Goal: Obtain resource: Download file/media

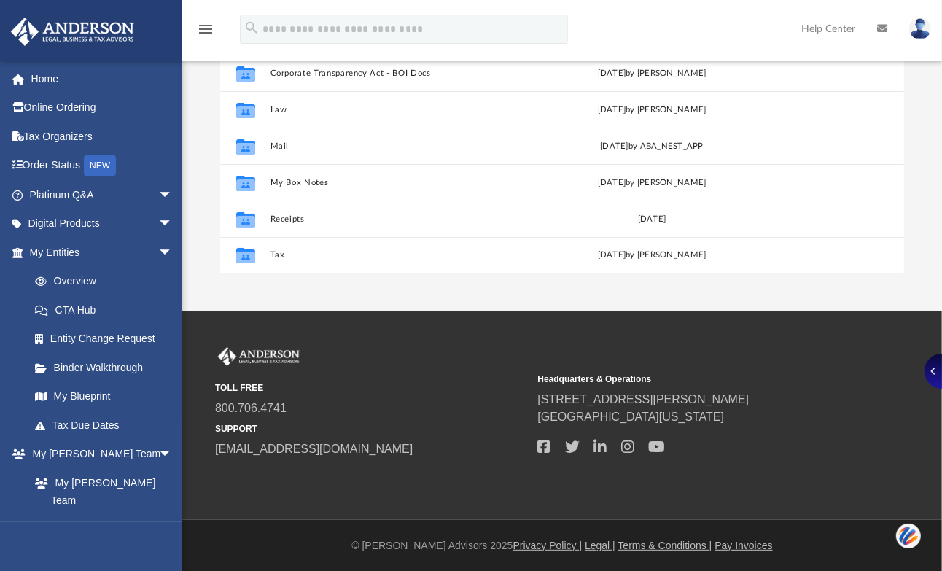
scroll to position [166, 0]
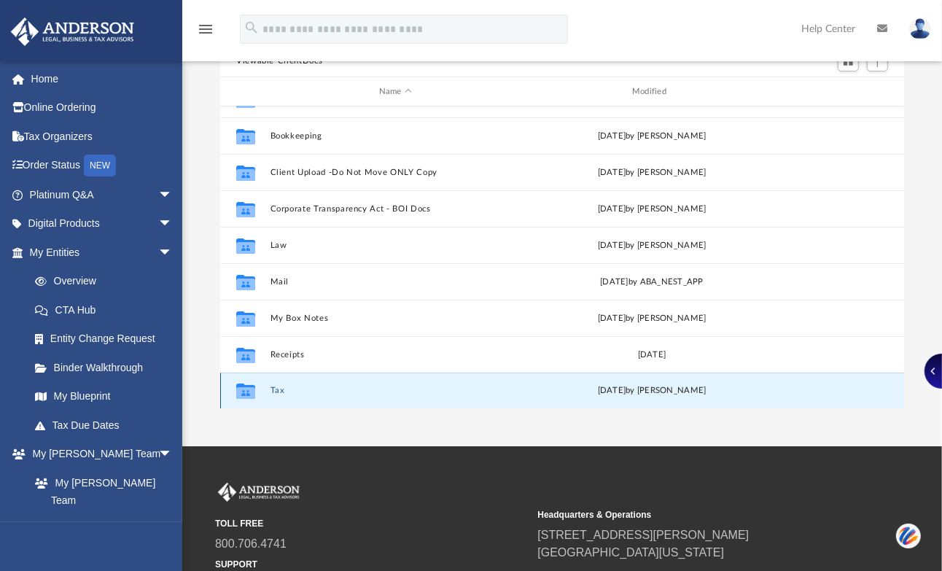
click at [280, 389] on button "Tax" at bounding box center [396, 390] width 250 height 9
click at [275, 387] on button "Tax" at bounding box center [396, 390] width 250 height 9
drag, startPoint x: 276, startPoint y: 384, endPoint x: 281, endPoint y: 373, distance: 12.7
click at [278, 376] on div "Collaborated Folder Tax Mon Aug 4 2025 by Jasmine Splunge" at bounding box center [562, 391] width 684 height 36
click at [281, 373] on div "Collaborated Folder Tax Mon Aug 4 2025 by Jasmine Splunge" at bounding box center [562, 391] width 684 height 36
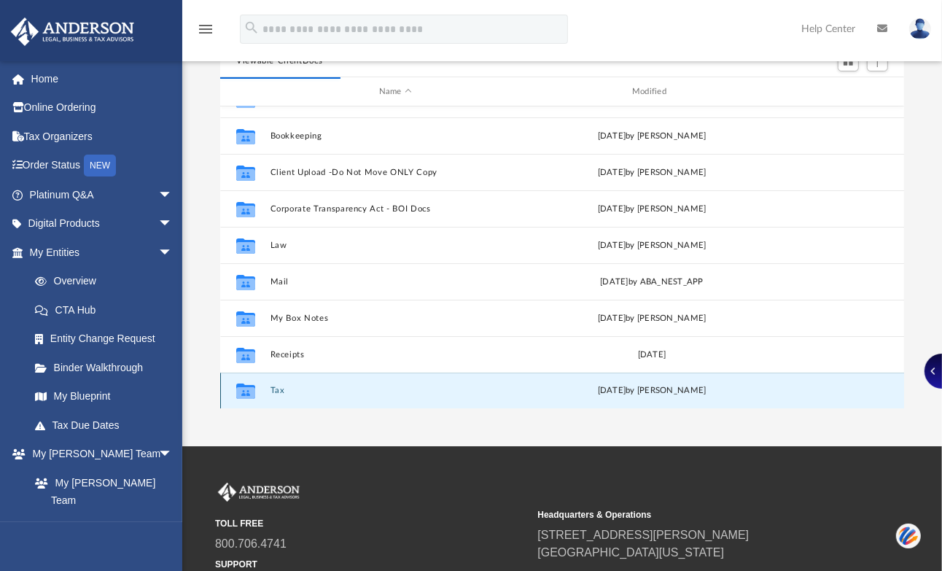
click at [272, 381] on div "Collaborated Folder Tax Mon Aug 4 2025 by Jasmine Splunge" at bounding box center [562, 391] width 684 height 36
click at [273, 383] on div "Collaborated Folder Tax Mon Aug 4 2025 by Jasmine Splunge" at bounding box center [562, 391] width 684 height 36
click at [244, 392] on icon "grid" at bounding box center [245, 393] width 19 height 12
click at [244, 391] on icon "grid" at bounding box center [245, 393] width 19 height 12
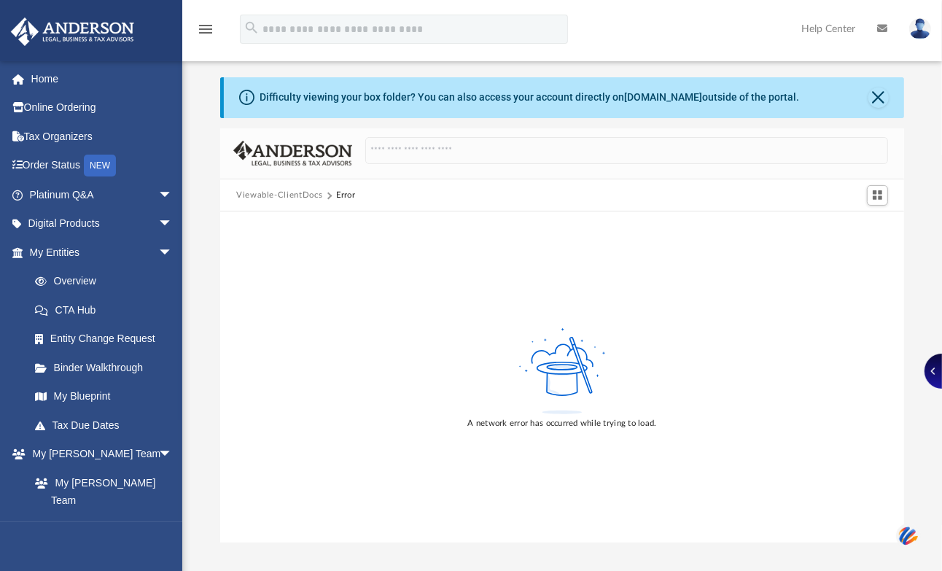
scroll to position [0, 0]
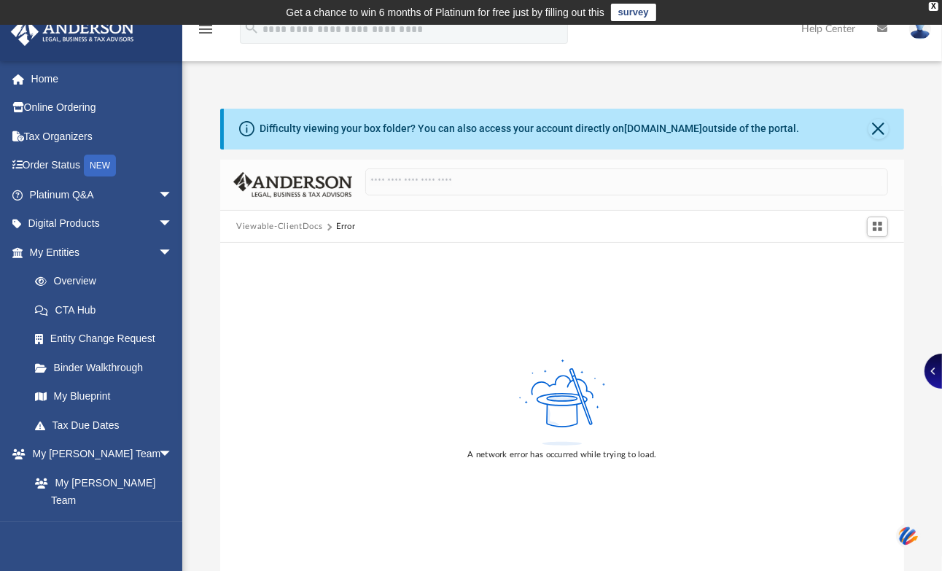
click at [303, 222] on button "Viewable-ClientDocs" at bounding box center [279, 226] width 86 height 13
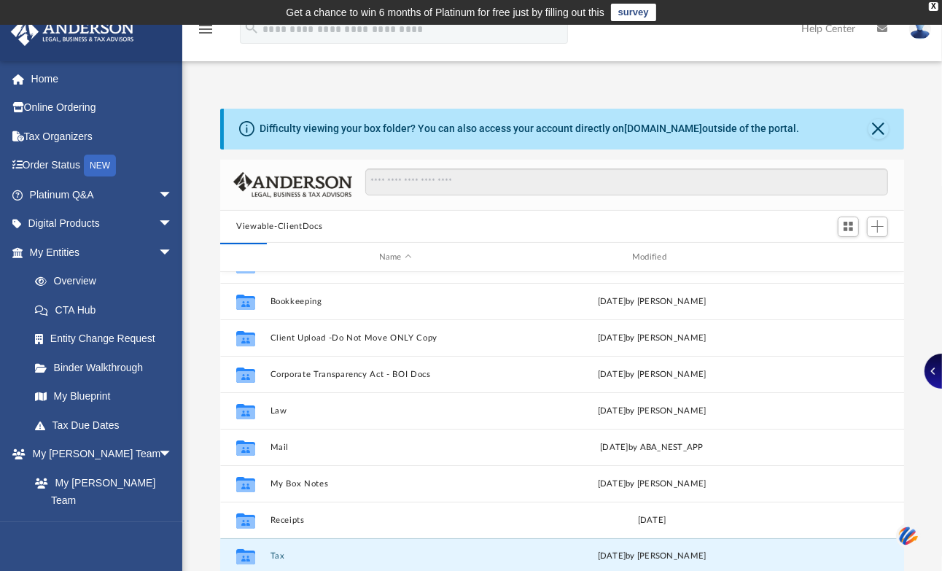
scroll to position [301, 0]
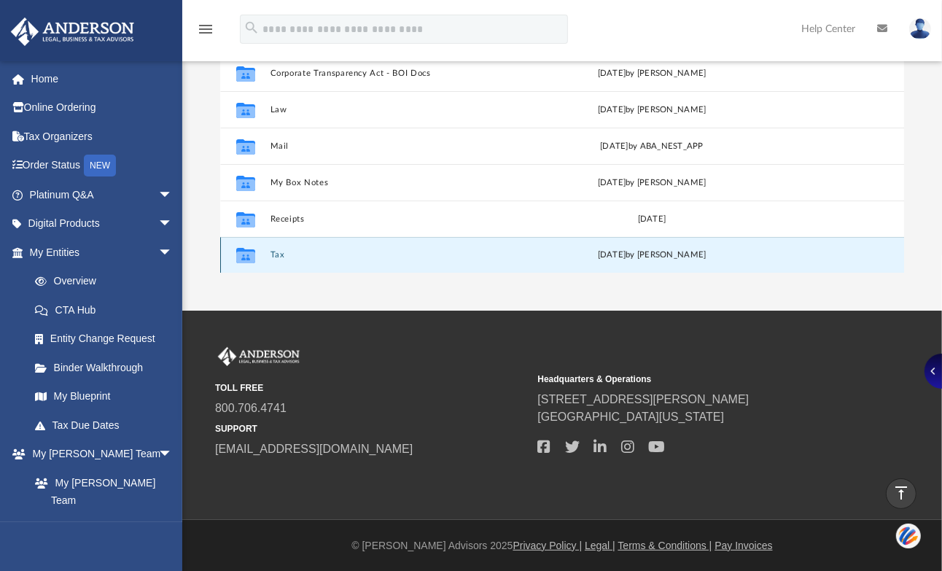
click at [271, 246] on div "Collaborated Folder Tax Mon Aug 4 2025 by Jasmine Splunge" at bounding box center [562, 255] width 684 height 36
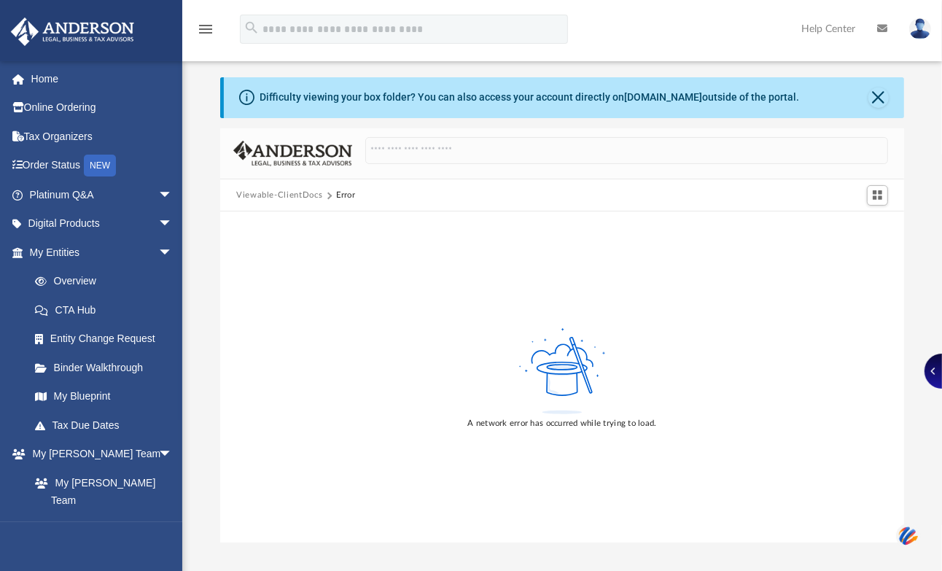
scroll to position [0, 0]
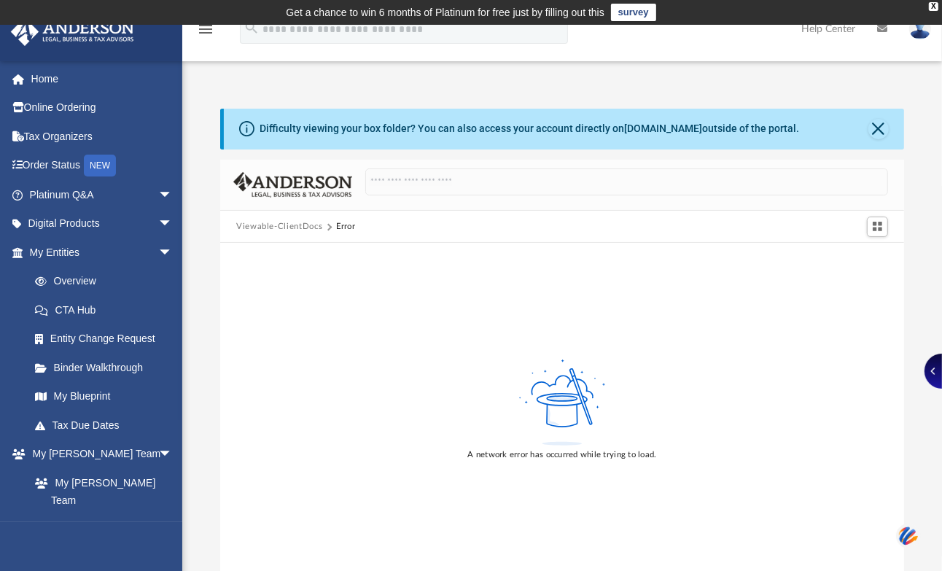
click at [301, 227] on button "Viewable-ClientDocs" at bounding box center [279, 226] width 86 height 13
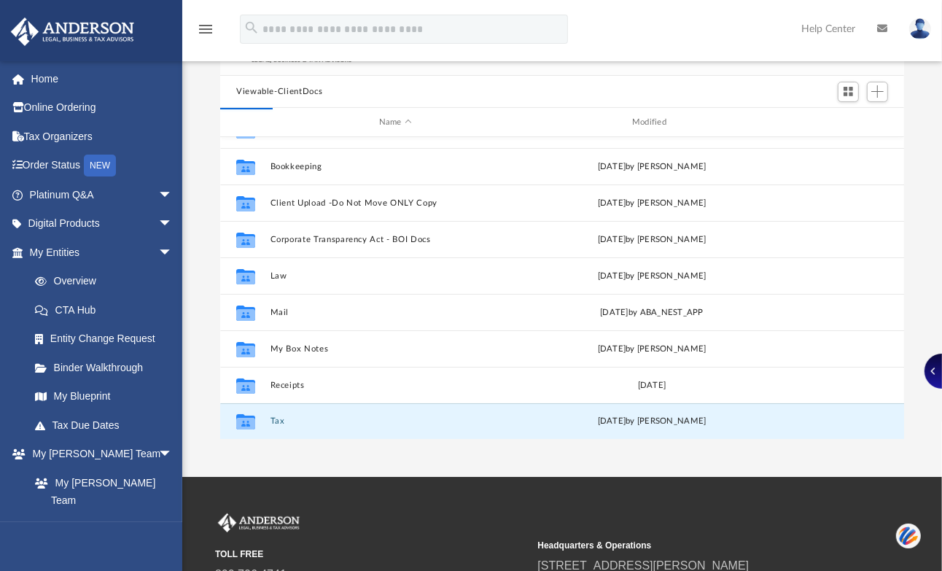
scroll to position [301, 0]
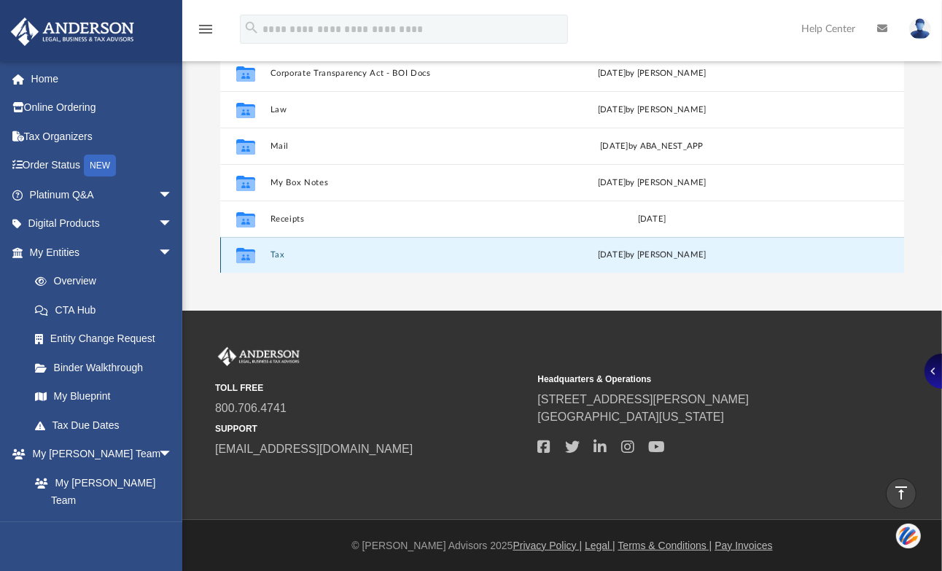
click at [238, 252] on icon "grid" at bounding box center [245, 258] width 19 height 12
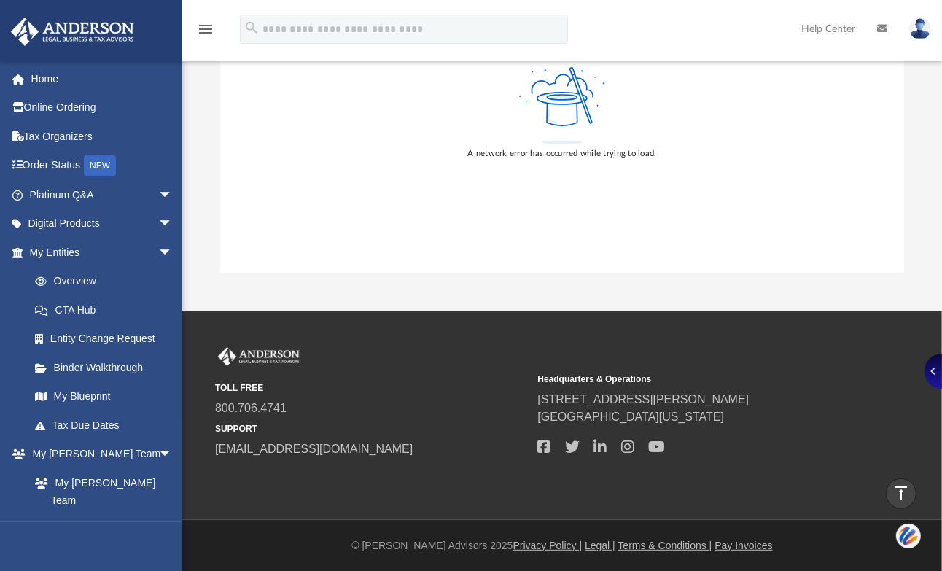
scroll to position [0, 0]
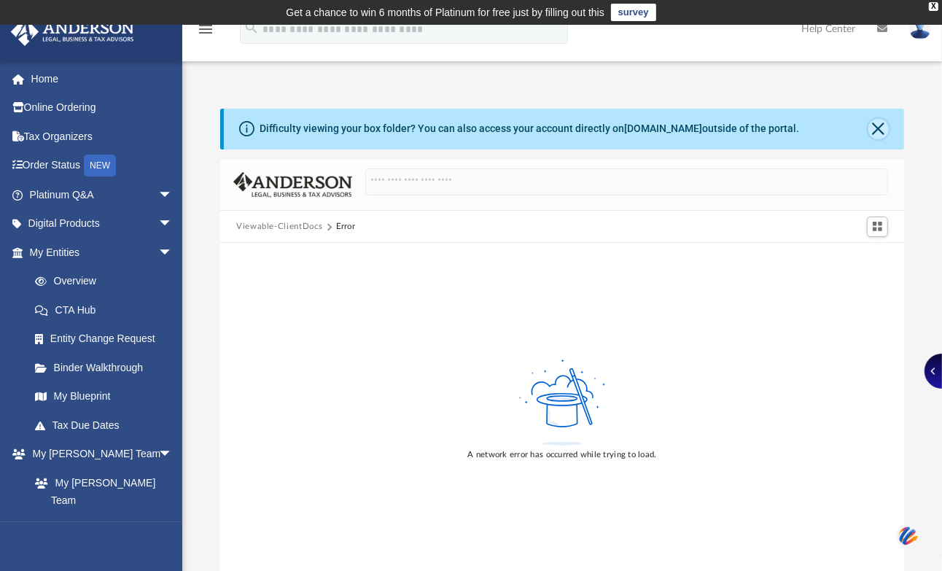
click at [874, 128] on button "Close" at bounding box center [878, 129] width 20 height 20
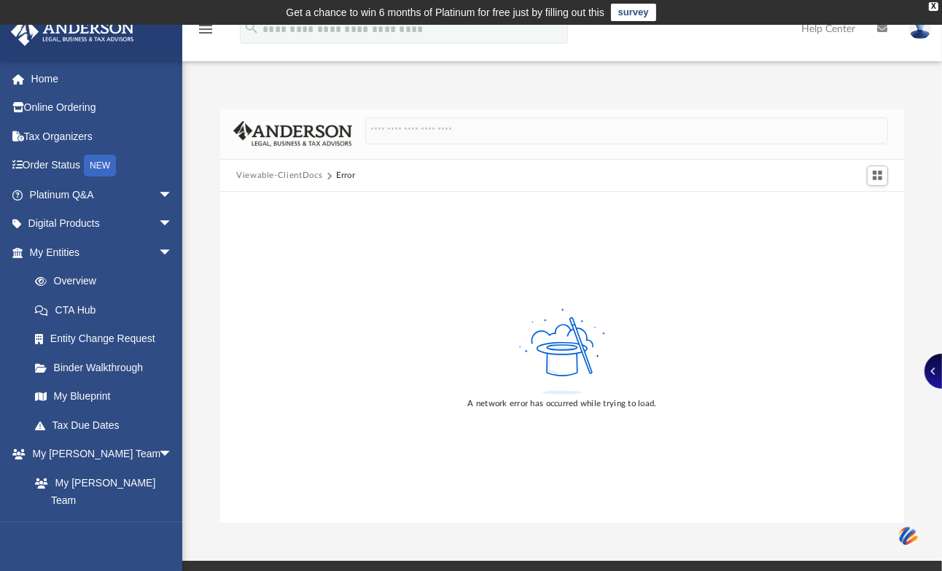
click at [295, 174] on button "Viewable-ClientDocs" at bounding box center [279, 175] width 86 height 13
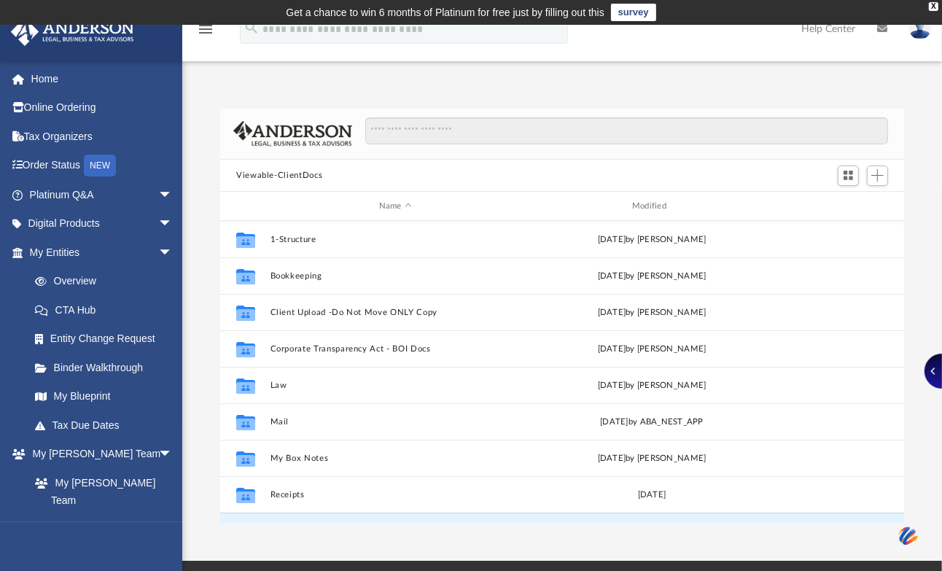
scroll to position [318, 672]
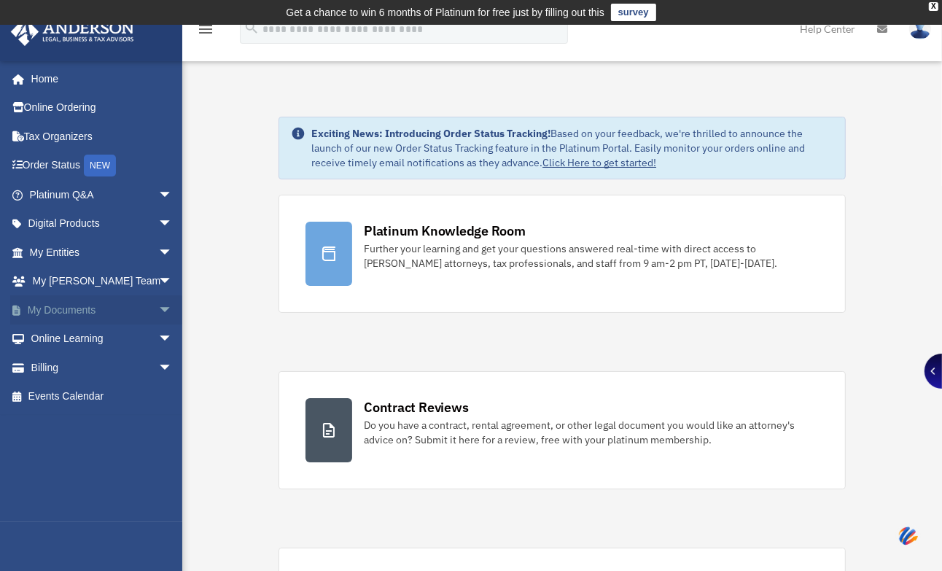
click at [128, 300] on link "My Documents arrow_drop_down" at bounding box center [102, 309] width 184 height 29
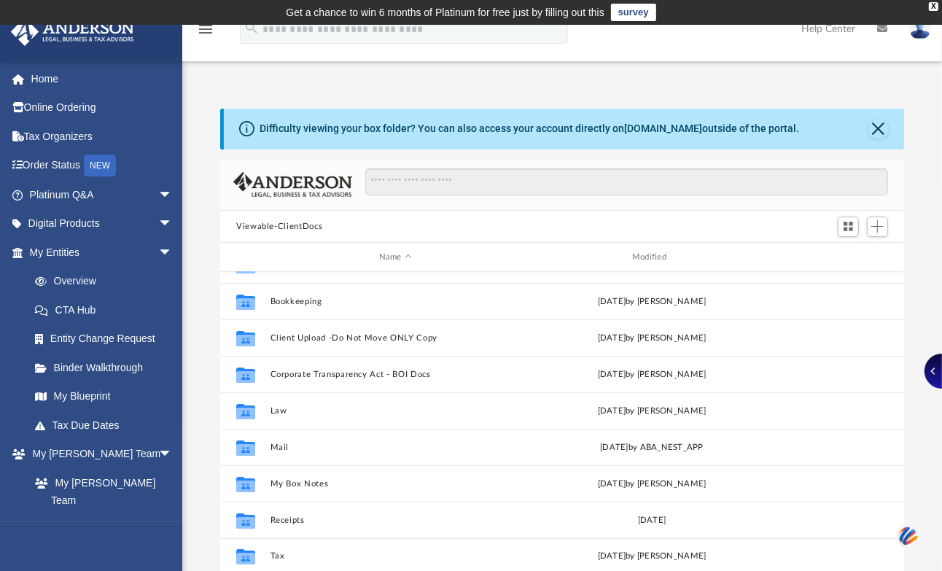
scroll to position [301, 0]
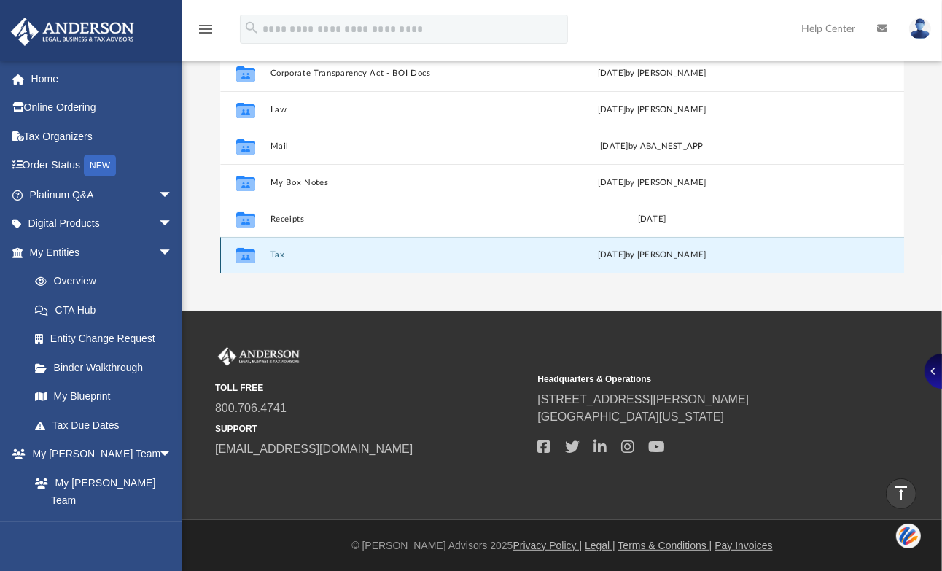
click at [272, 252] on button "Tax" at bounding box center [396, 255] width 250 height 9
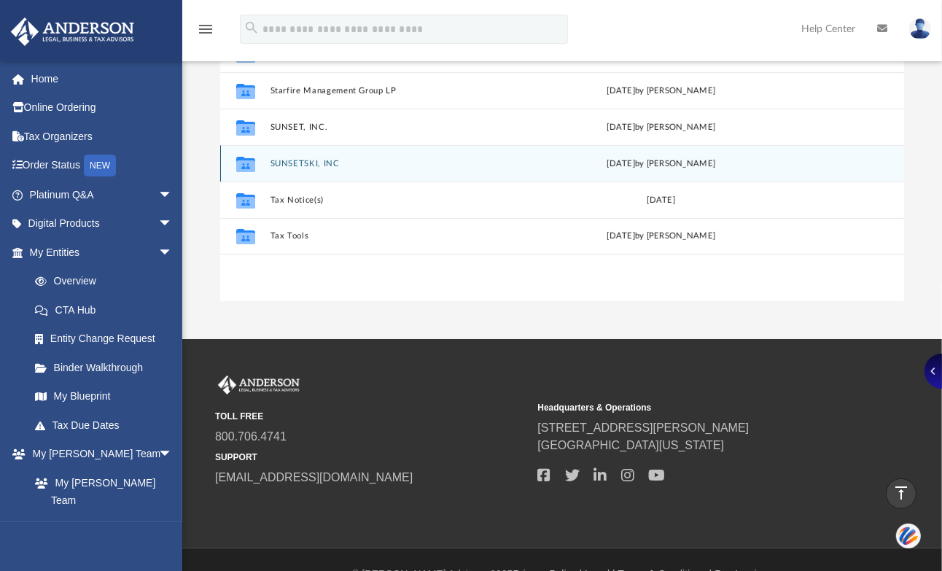
scroll to position [3, 0]
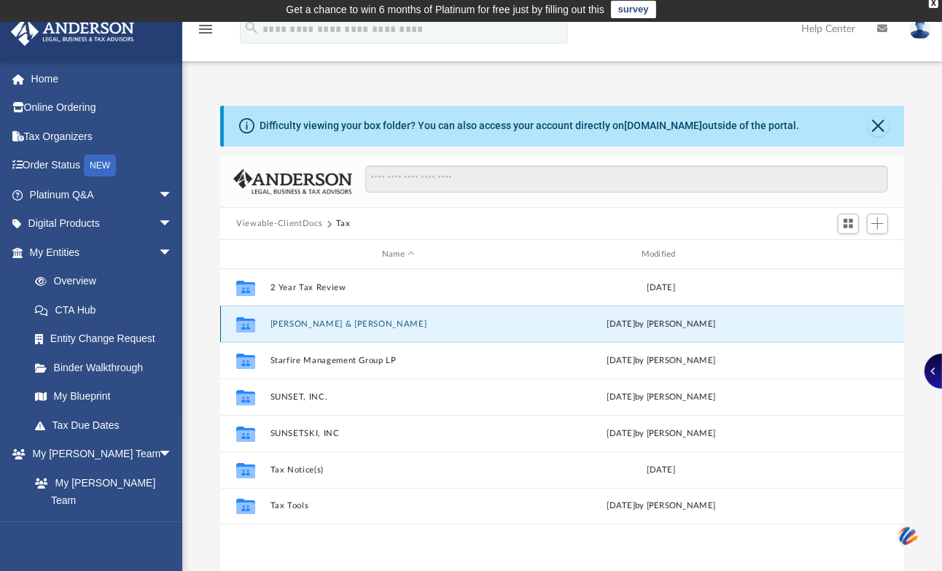
click at [343, 322] on button "Davenport, Kingsley & Suzanne" at bounding box center [399, 323] width 257 height 9
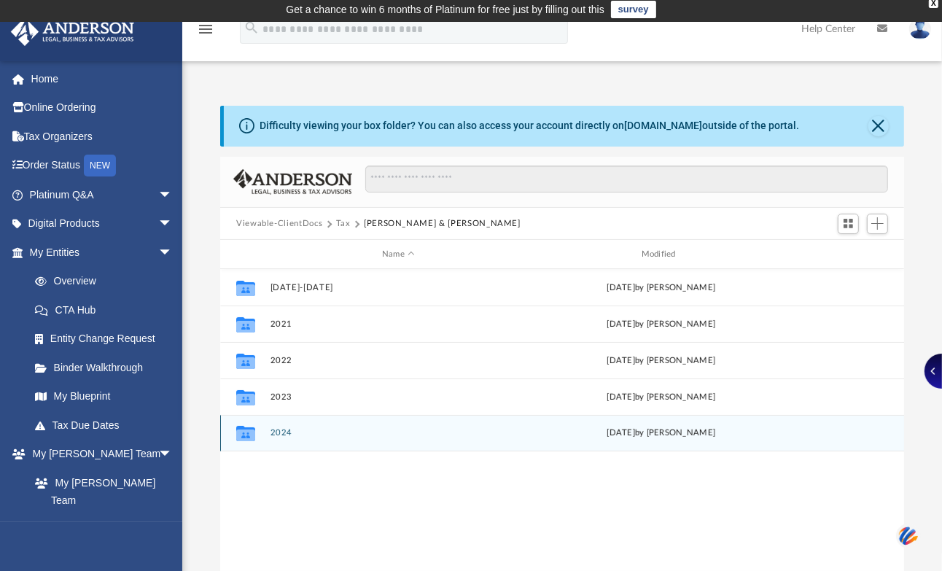
click at [286, 431] on button "2024" at bounding box center [399, 433] width 257 height 9
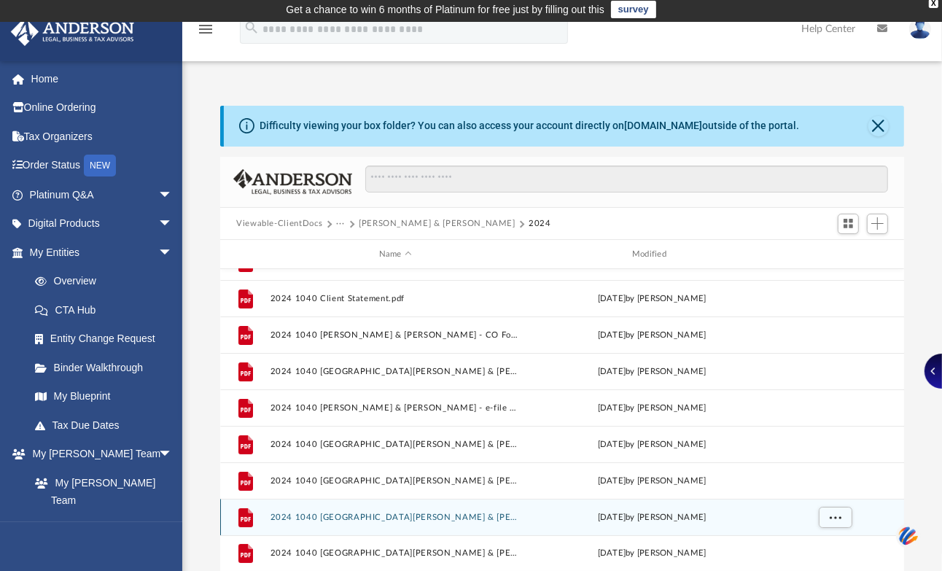
scroll to position [135, 0]
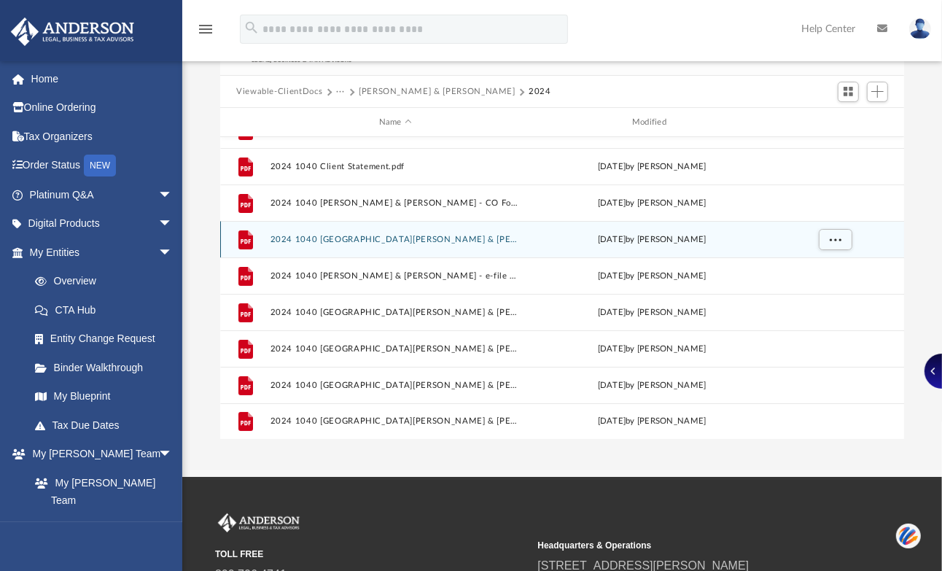
click at [446, 232] on div "File 2024 1040 Davenport, Kingsley & Suzanne - Completed Copy.pdf Mon Aug 4 202…" at bounding box center [562, 239] width 684 height 36
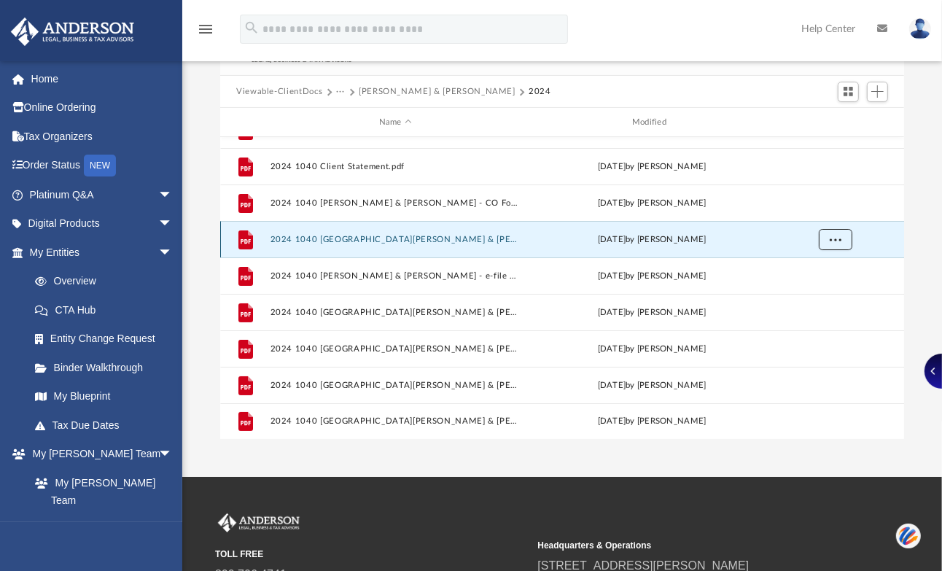
click at [834, 236] on span "More options" at bounding box center [836, 240] width 12 height 8
click at [818, 290] on li "Download" at bounding box center [823, 291] width 42 height 15
